Goal: Check status

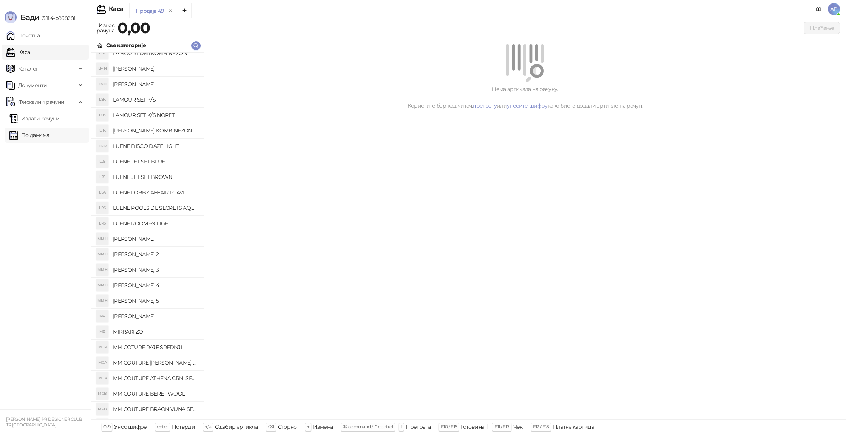
scroll to position [227, 0]
drag, startPoint x: 56, startPoint y: 145, endPoint x: 55, endPoint y: 137, distance: 8.4
click at [56, 145] on ul "Почетна [PERSON_NAME] Документи Фискални рачуни Издати рачуни По данима" at bounding box center [45, 217] width 91 height 383
click at [49, 137] on link "По данима" at bounding box center [29, 135] width 40 height 15
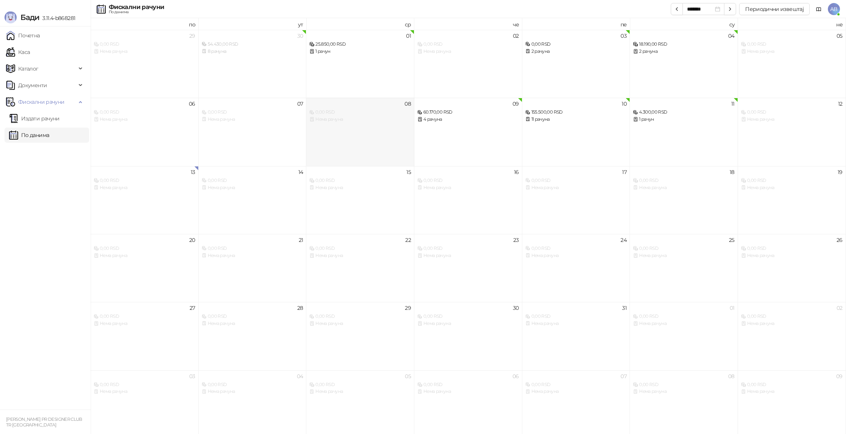
scroll to position [4, 0]
click at [678, 7] on icon "button" at bounding box center [677, 9] width 6 height 6
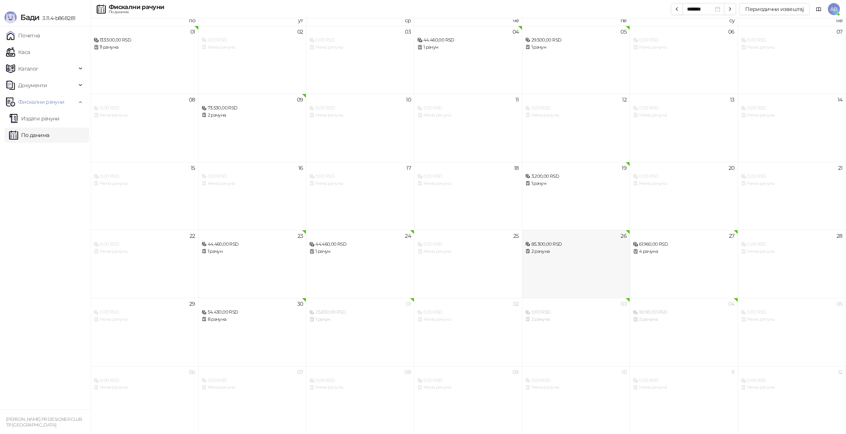
click at [554, 274] on div "26 85.300,00 RSD 2 рачуна" at bounding box center [576, 264] width 108 height 68
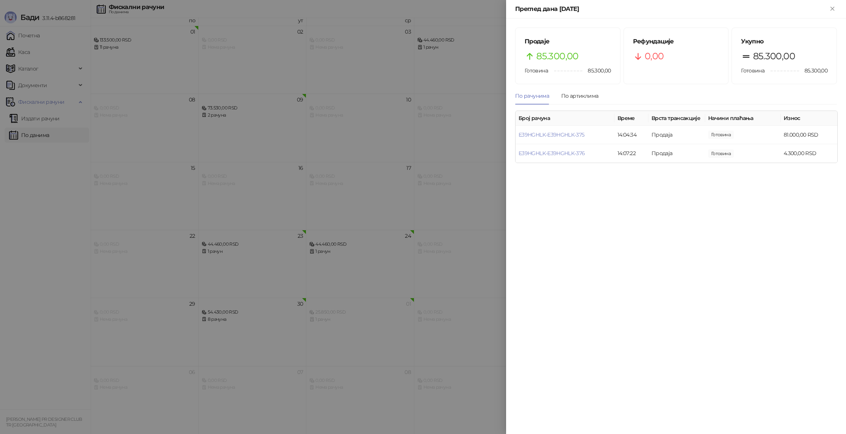
click at [298, 159] on div at bounding box center [423, 217] width 846 height 434
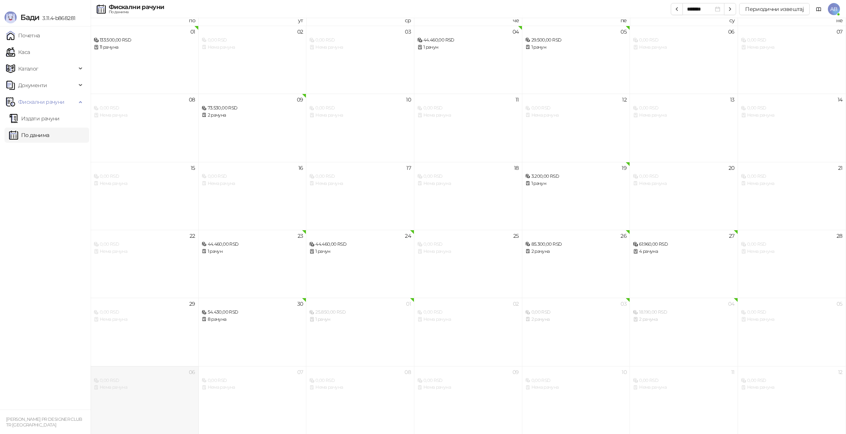
click at [100, 421] on div "06 0,00 RSD Нема рачуна" at bounding box center [145, 400] width 108 height 68
type input "*******"
